Goal: Find specific page/section: Find specific page/section

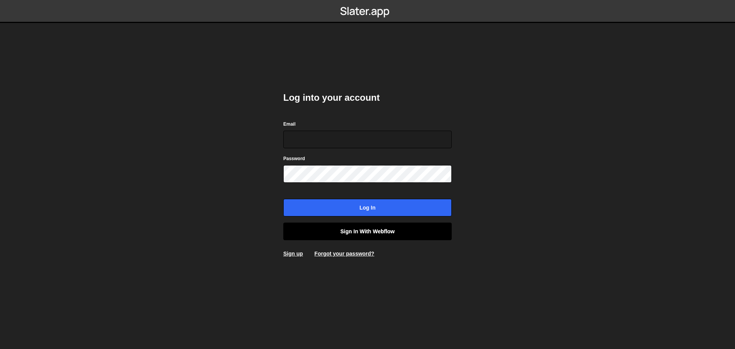
click at [348, 233] on link "Sign in with Webflow" at bounding box center [367, 231] width 168 height 18
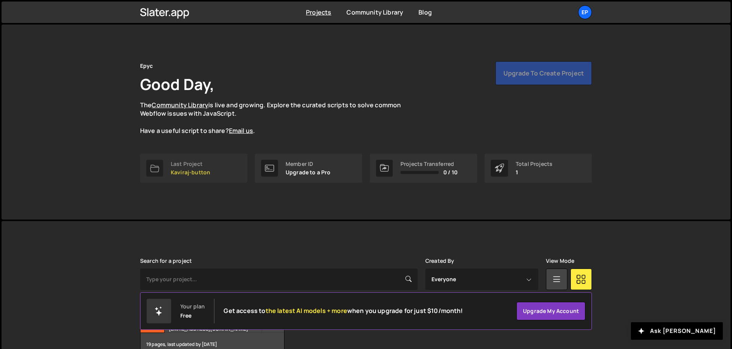
click at [199, 170] on p "Kaviraj-button" at bounding box center [190, 172] width 39 height 6
